Goal: Task Accomplishment & Management: Manage account settings

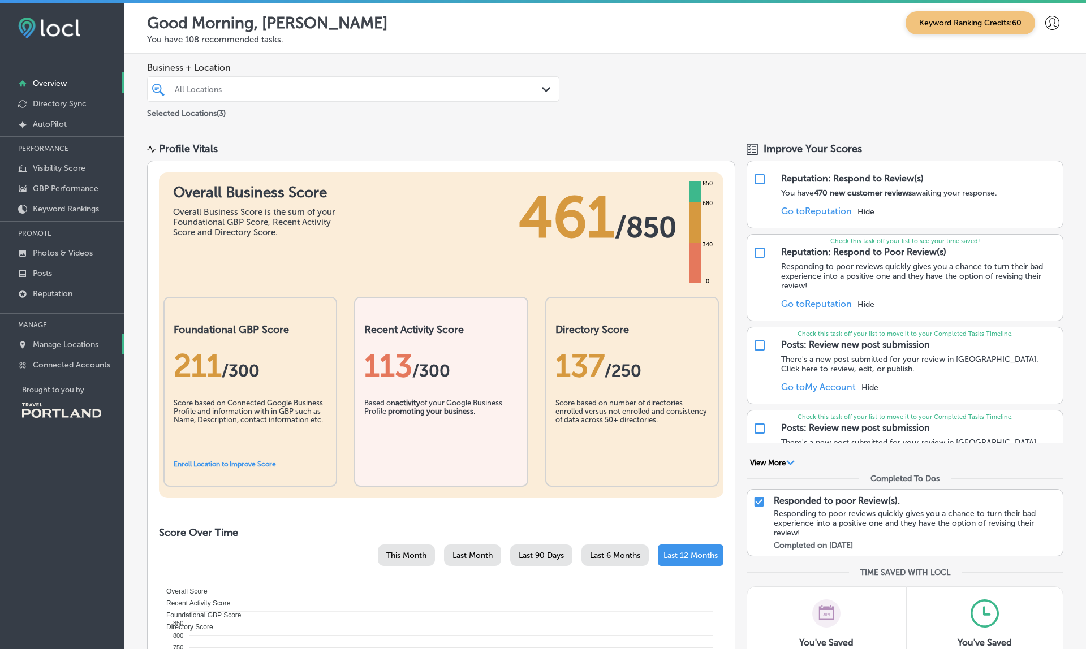
click at [68, 348] on p "Manage Locations" at bounding box center [66, 345] width 66 height 10
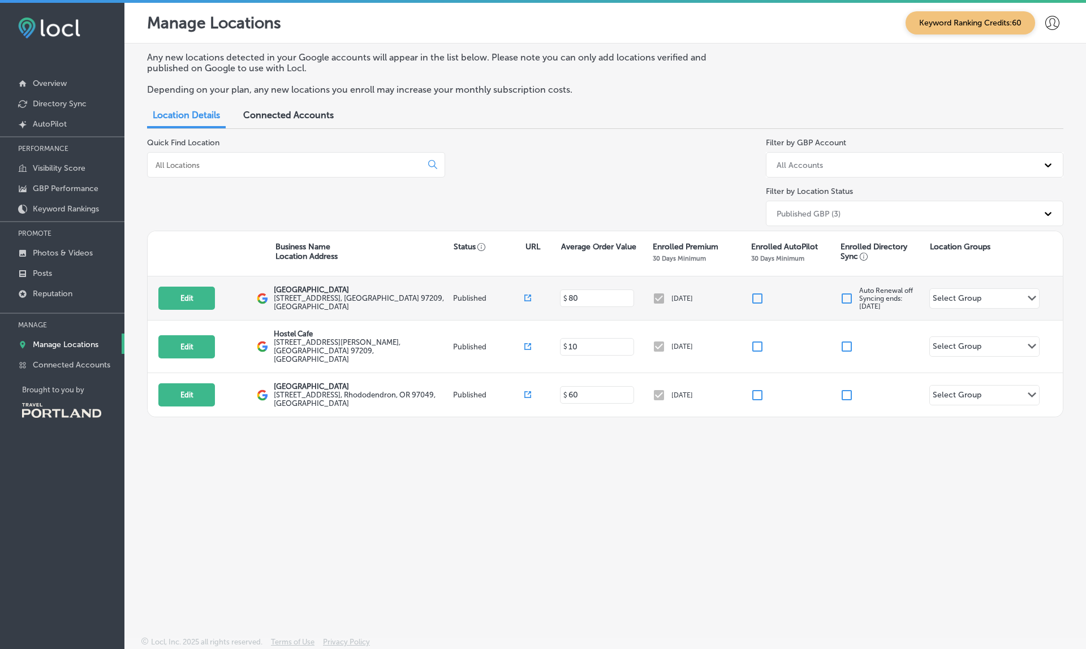
click at [526, 296] on icon at bounding box center [527, 298] width 7 height 7
click at [192, 291] on button "Edit" at bounding box center [186, 298] width 57 height 23
select select "US"
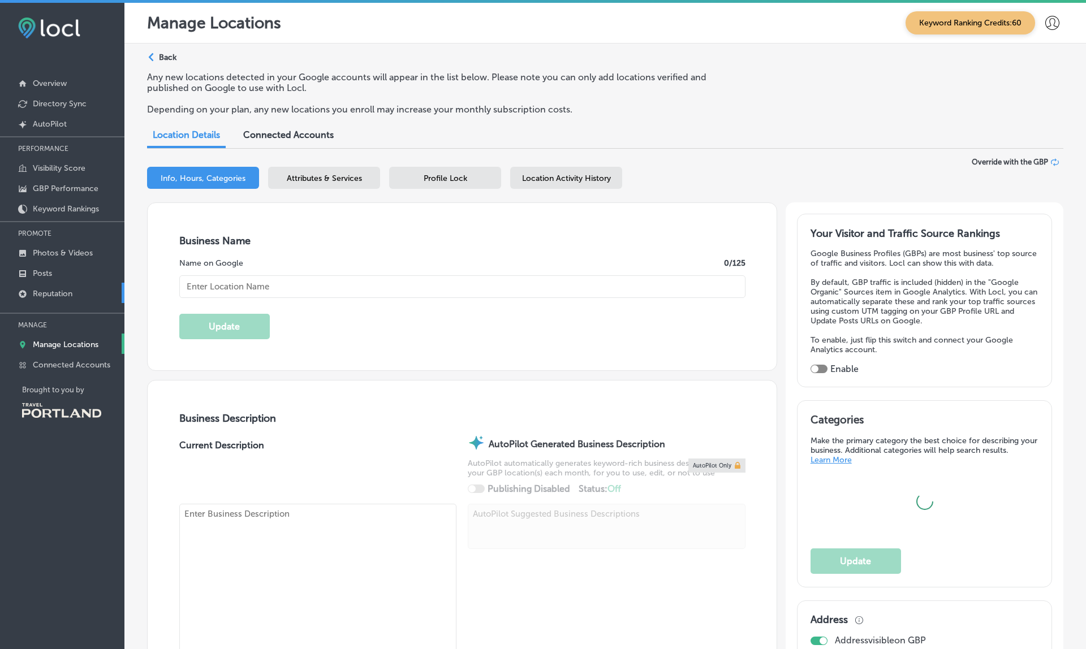
type input "[GEOGRAPHIC_DATA]"
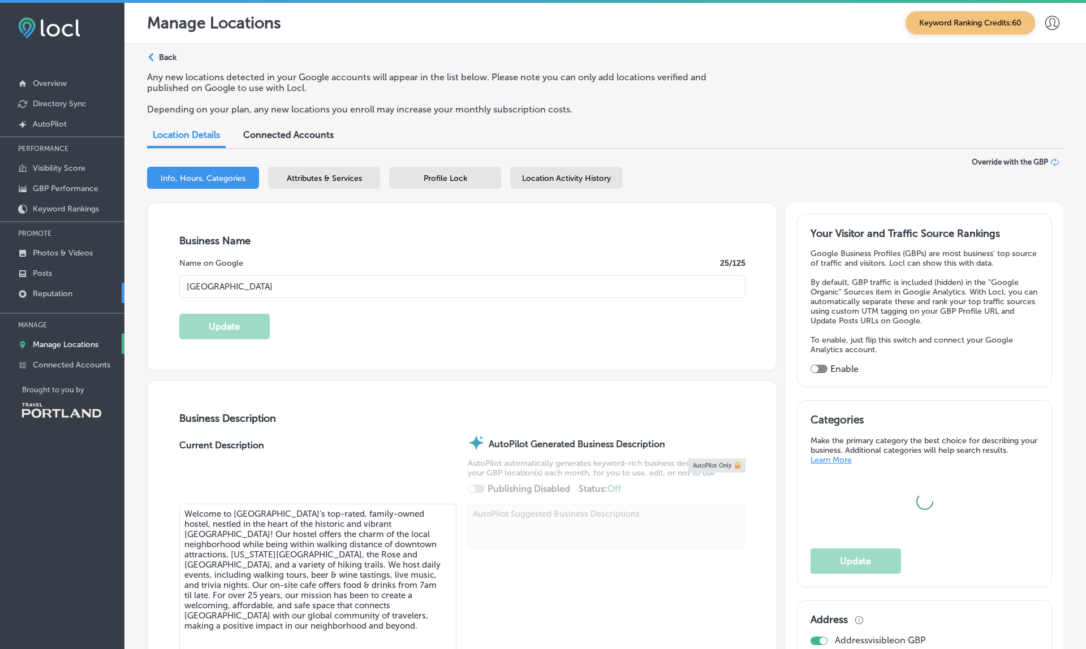
click at [44, 299] on p "Reputation" at bounding box center [53, 294] width 40 height 10
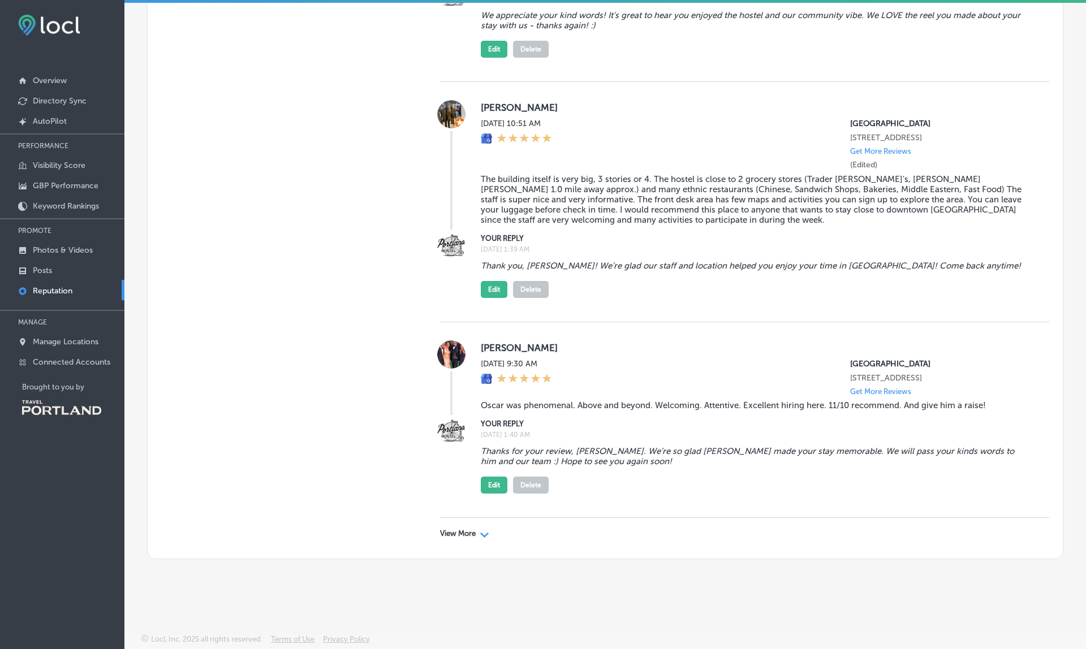
scroll to position [3, 0]
click at [468, 531] on p "View More" at bounding box center [458, 533] width 36 height 9
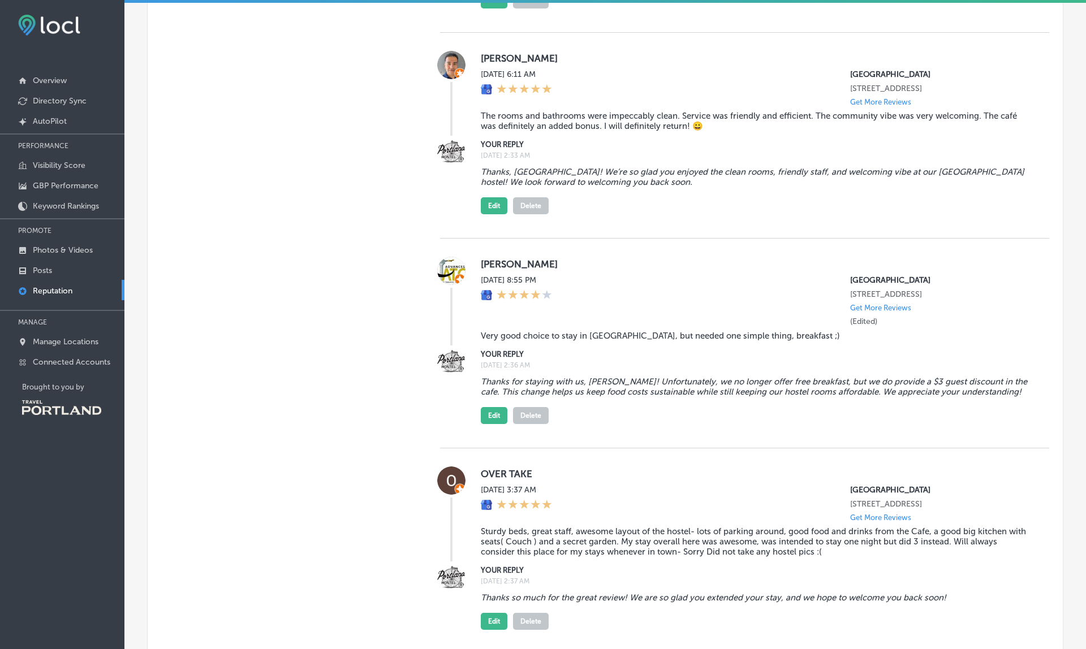
scroll to position [6331, 0]
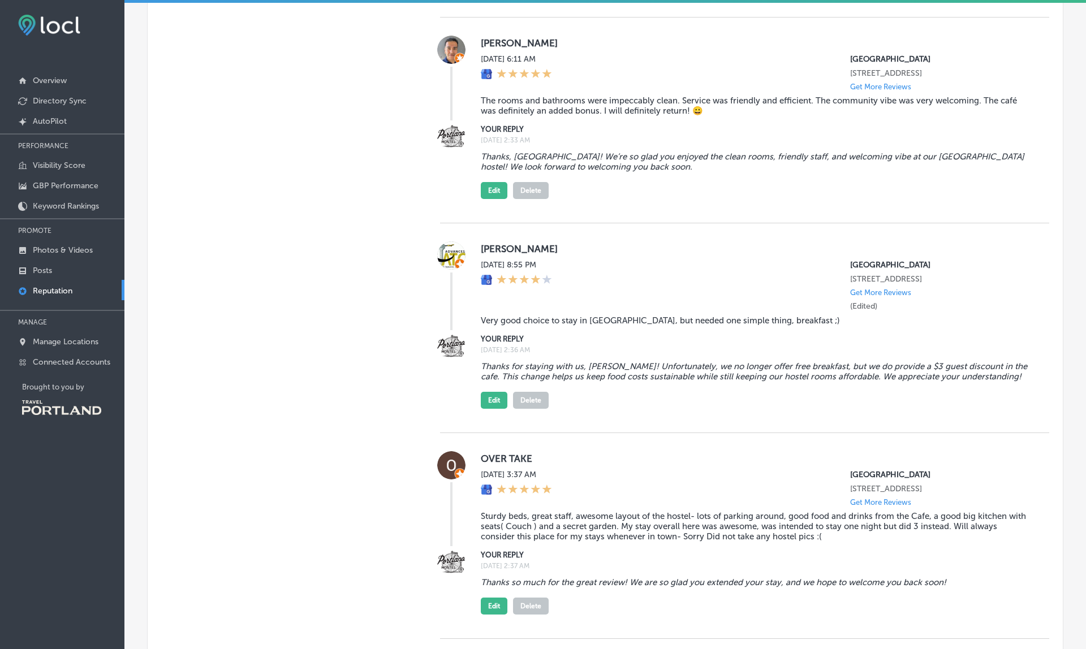
click at [616, 255] on div "[PERSON_NAME] [DATE] 8:55 PM [GEOGRAPHIC_DATA] [STREET_ADDRESS] Get More Review…" at bounding box center [756, 285] width 550 height 89
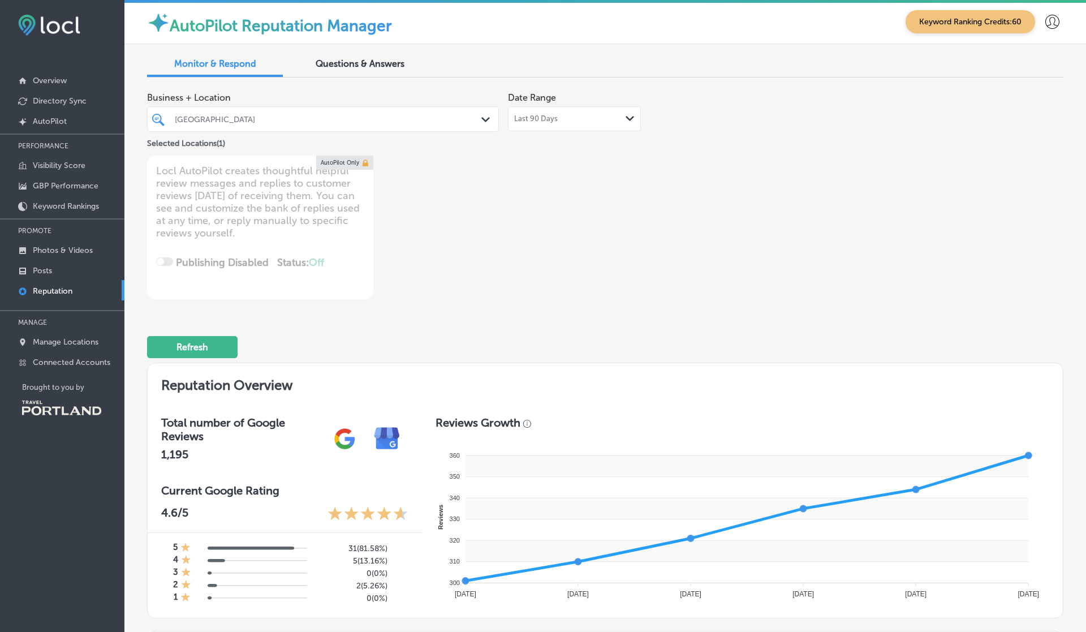
scroll to position [0, 0]
click at [586, 115] on div "Last 90 Days Path Created with Sketch." at bounding box center [574, 118] width 120 height 9
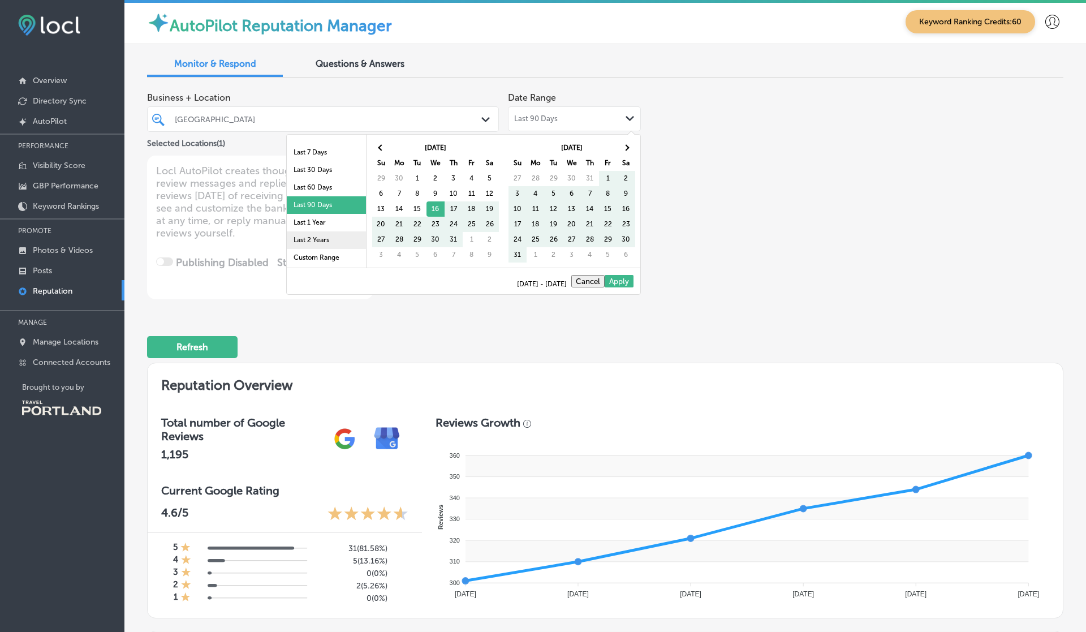
scroll to position [66, 0]
click at [323, 240] on li "Last 2 Years" at bounding box center [326, 240] width 79 height 18
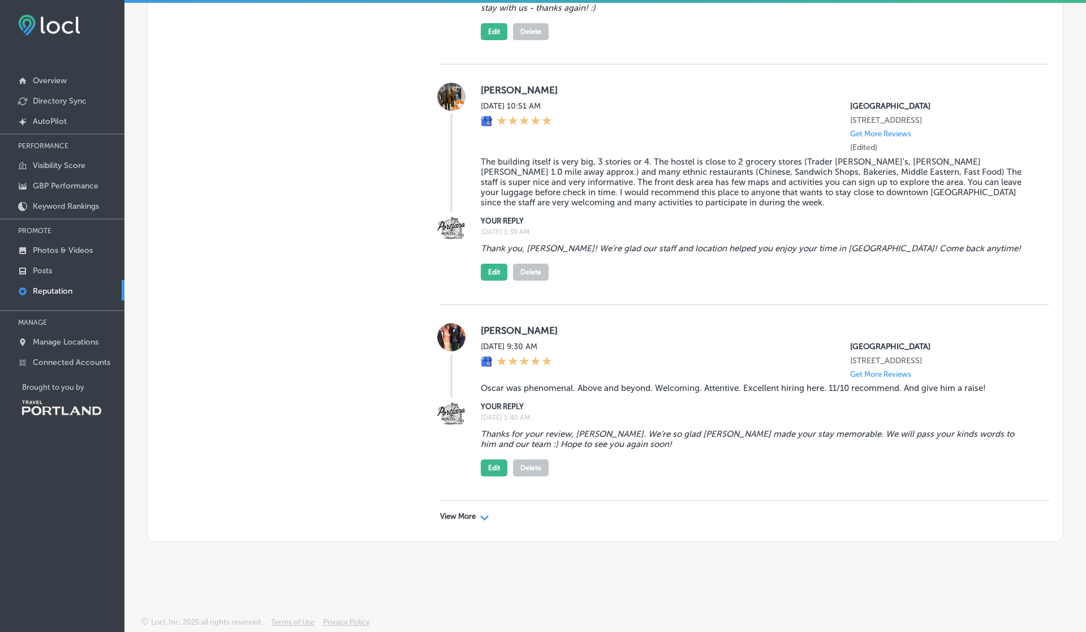
scroll to position [3, 0]
click at [466, 516] on p "View More" at bounding box center [458, 516] width 36 height 9
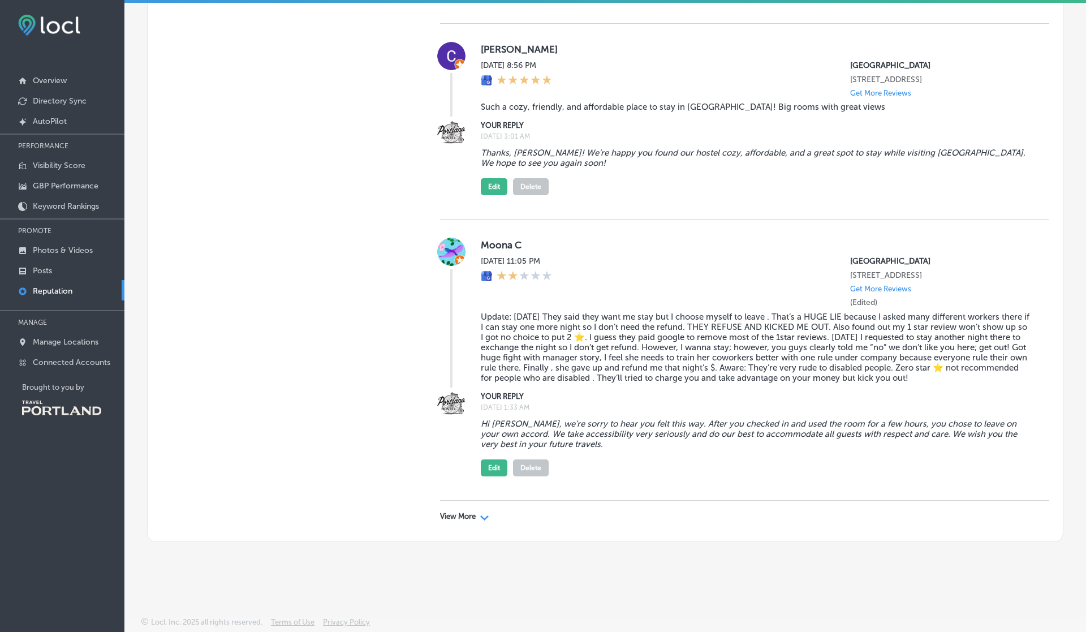
scroll to position [0, 0]
click at [472, 516] on p "View More" at bounding box center [458, 516] width 36 height 9
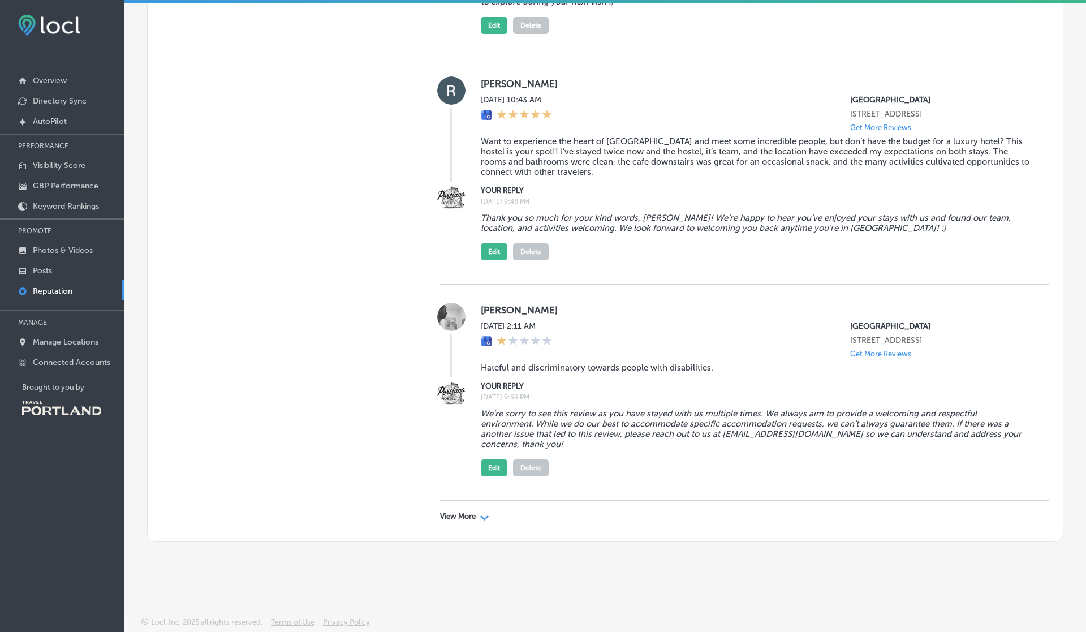
click at [456, 512] on p "View More" at bounding box center [458, 516] width 36 height 9
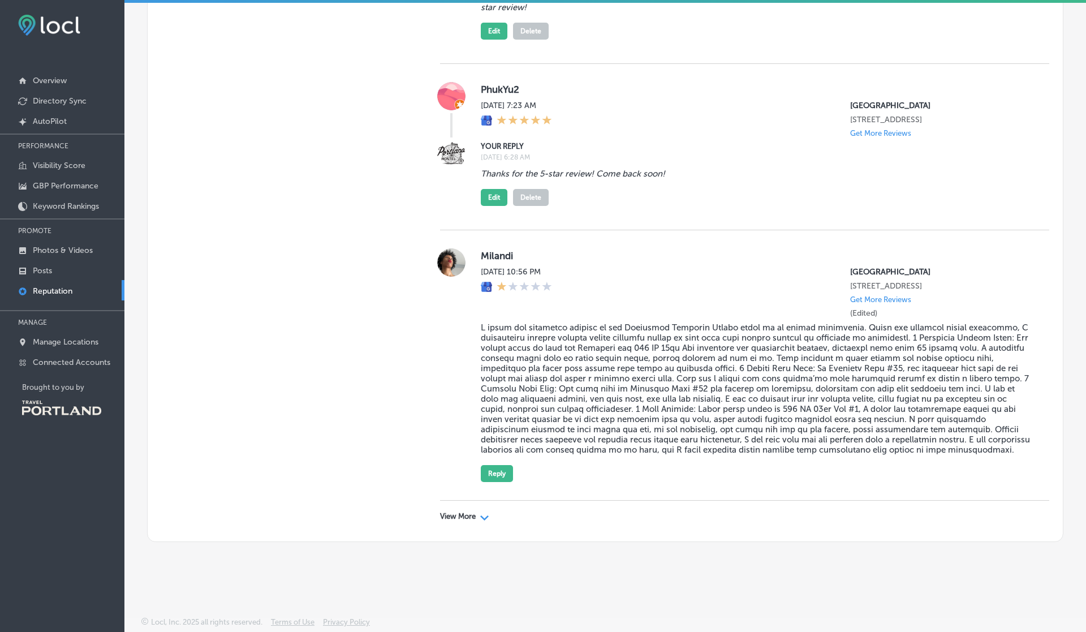
click at [468, 518] on p "View More" at bounding box center [458, 516] width 36 height 9
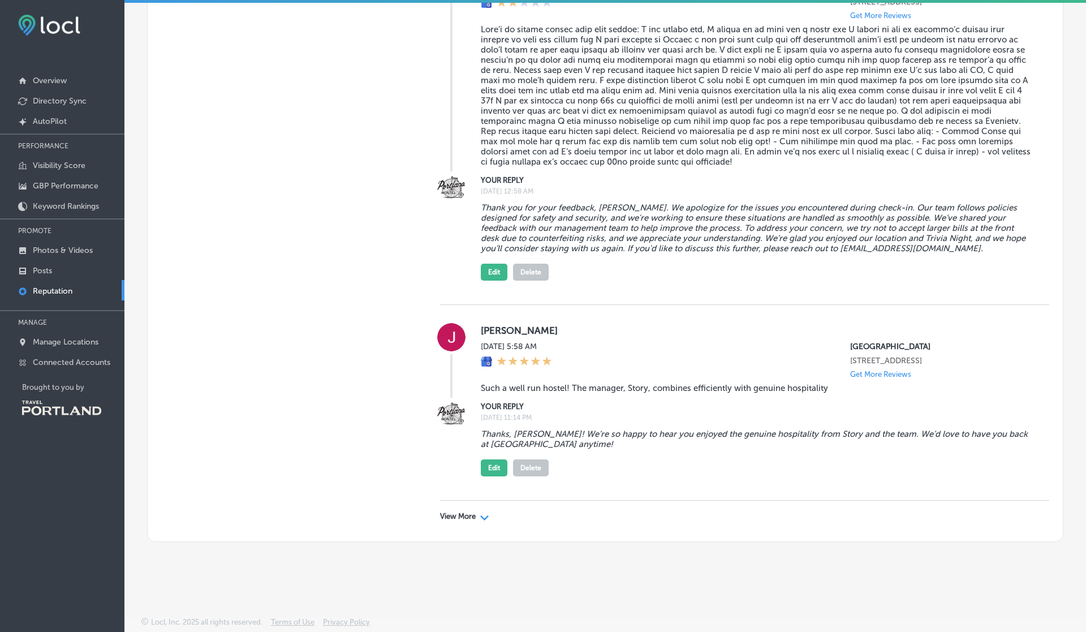
click at [457, 513] on p "View More" at bounding box center [458, 516] width 36 height 9
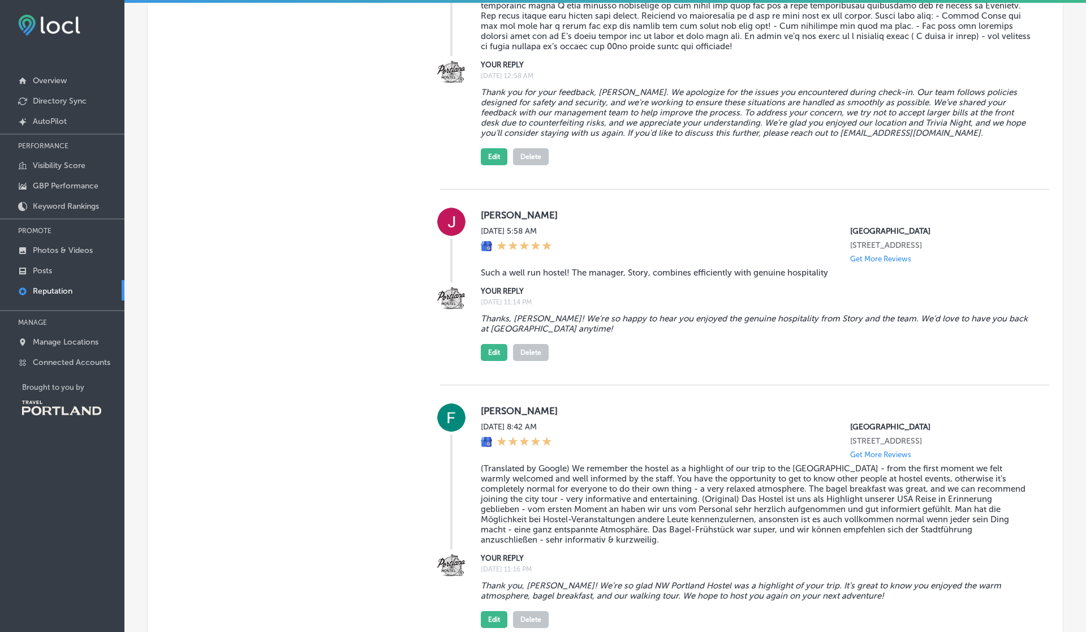
type textarea "x"
